Goal: Navigation & Orientation: Go to known website

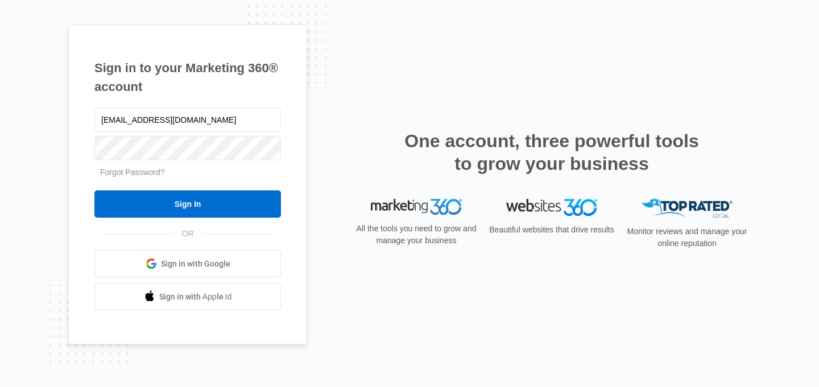
type input "[EMAIL_ADDRESS][DOMAIN_NAME]"
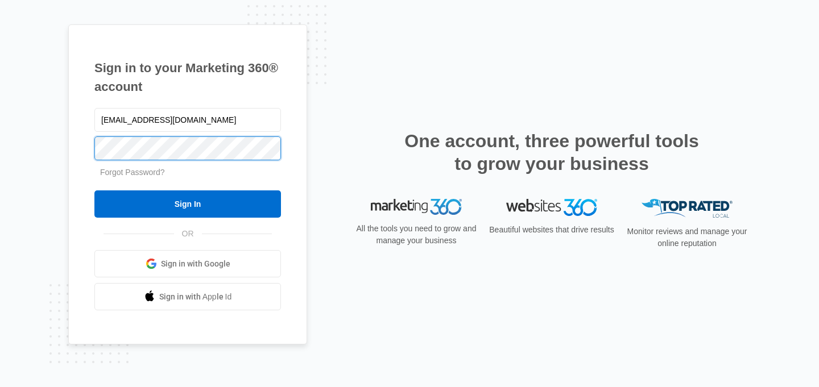
click at [94, 191] on input "Sign In" at bounding box center [187, 204] width 187 height 27
